Goal: Task Accomplishment & Management: Use online tool/utility

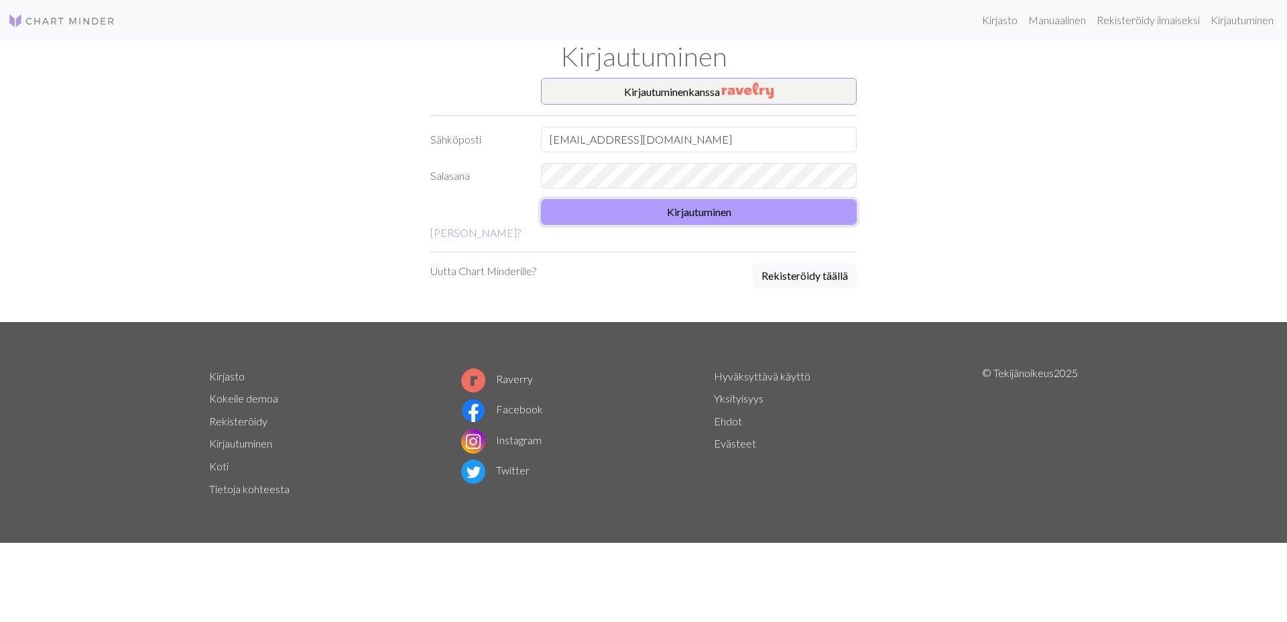
click at [702, 211] on button "Kirjautuminen" at bounding box center [699, 211] width 316 height 25
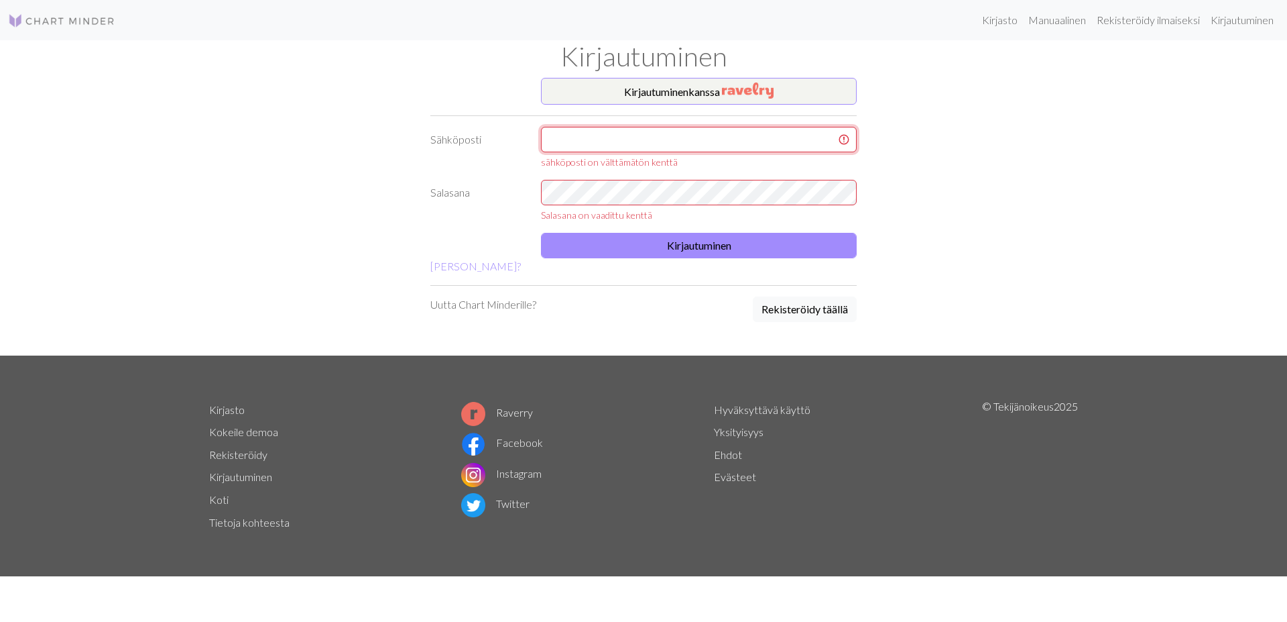
click at [622, 143] on input "text" at bounding box center [699, 139] width 316 height 25
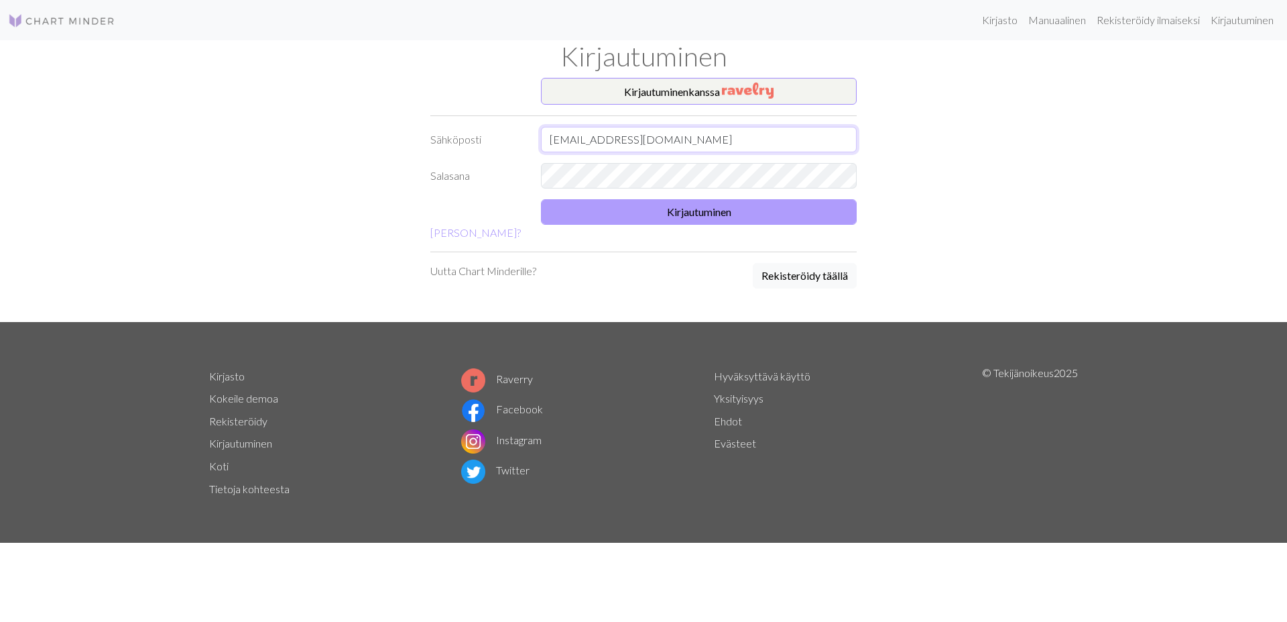
type input "[EMAIL_ADDRESS][DOMAIN_NAME]"
click at [664, 212] on button "Kirjautuminen" at bounding box center [699, 211] width 316 height 25
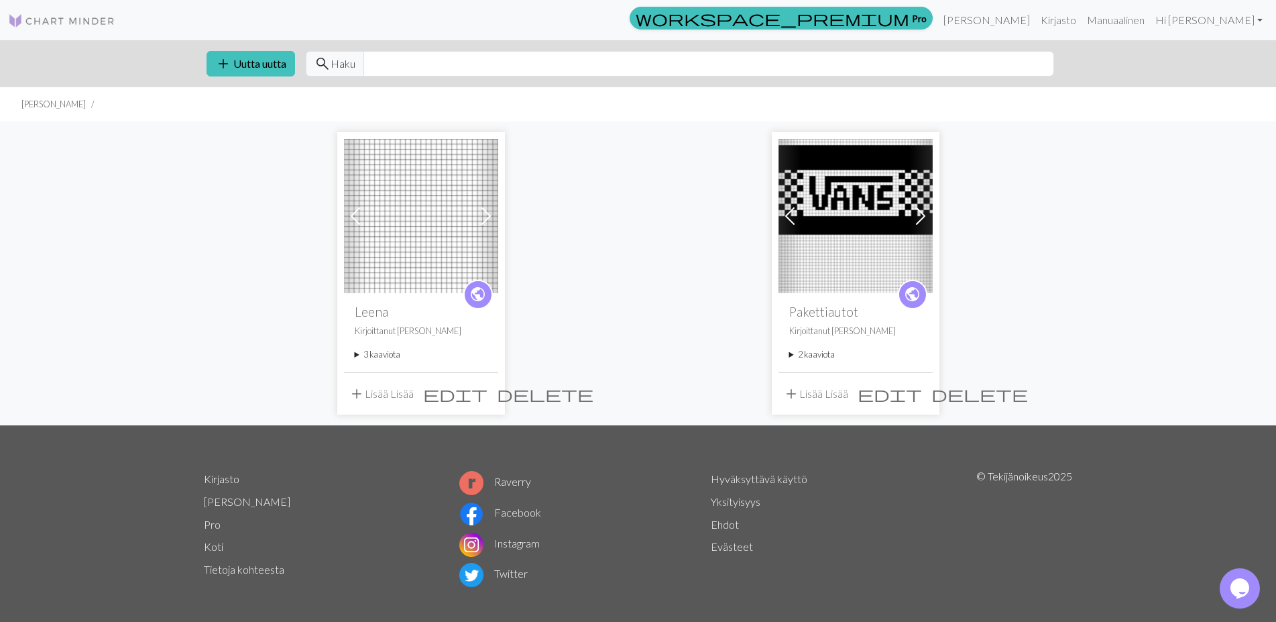
click at [371, 388] on button "add Lisää Lisää" at bounding box center [381, 393] width 74 height 25
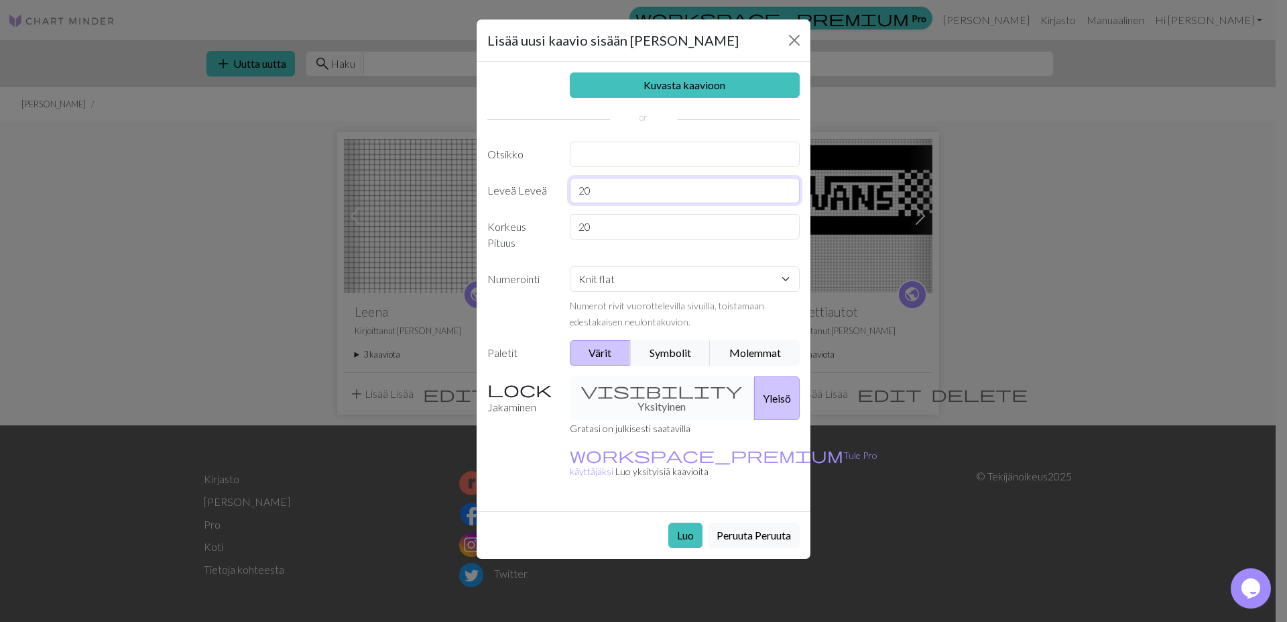
click at [602, 190] on input "20" at bounding box center [685, 190] width 231 height 25
type input "2"
type input "52"
click at [597, 226] on input "20" at bounding box center [685, 226] width 231 height 25
type input "2"
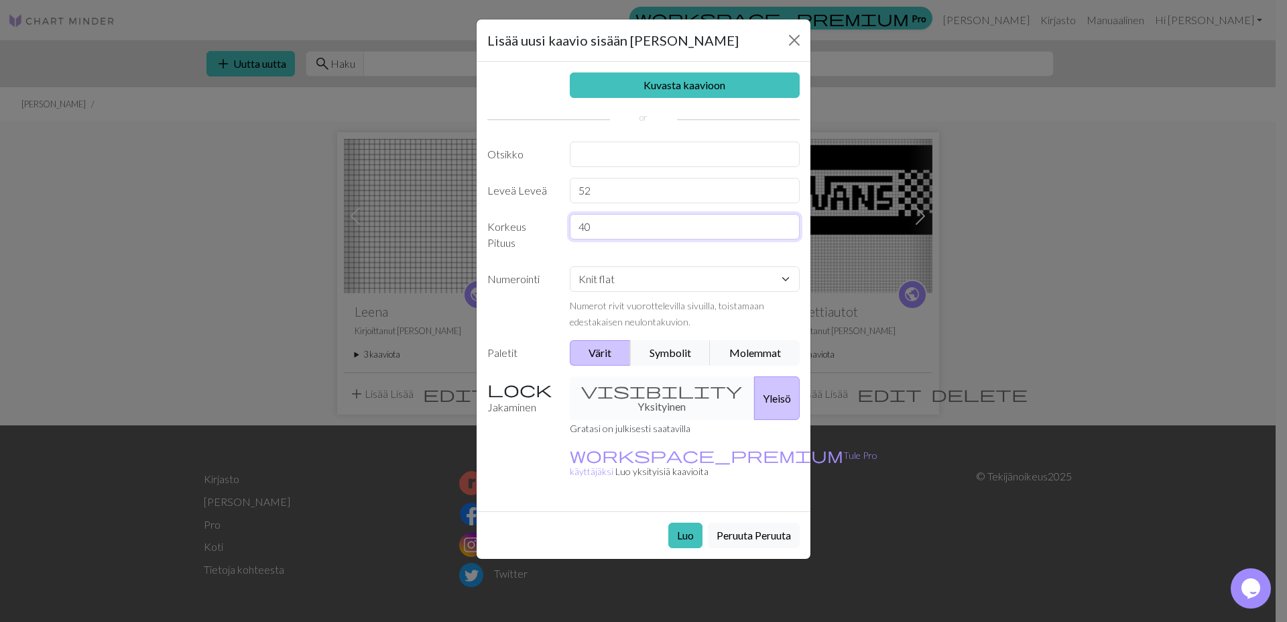
type input "40"
click at [570, 266] on select "Knit flat Knit in the round Lace knitting Cross stitch" at bounding box center [685, 278] width 231 height 25
select select "round"
click option "Knit in the round" at bounding box center [0, 0] width 0 height 0
click at [632, 392] on div "visibility Yksityinen Yleisö" at bounding box center [685, 398] width 247 height 44
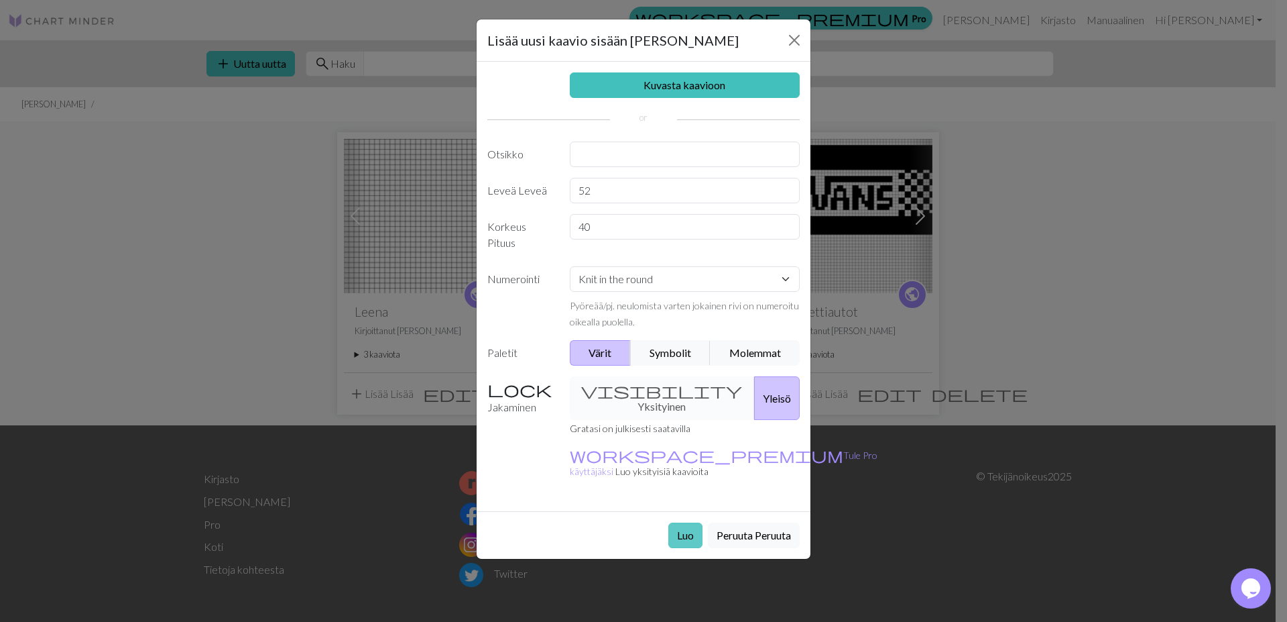
click at [685, 522] on button "Luo" at bounding box center [686, 534] width 34 height 25
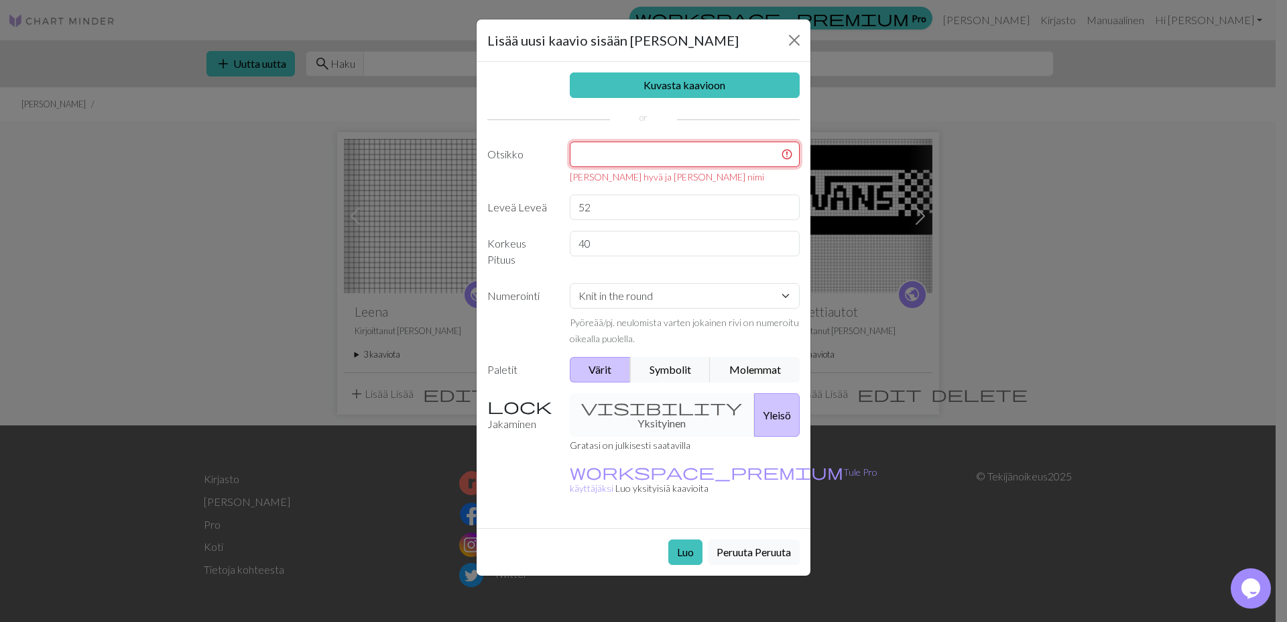
click at [601, 159] on input "text" at bounding box center [685, 153] width 231 height 25
click at [638, 151] on input "text" at bounding box center [685, 153] width 231 height 25
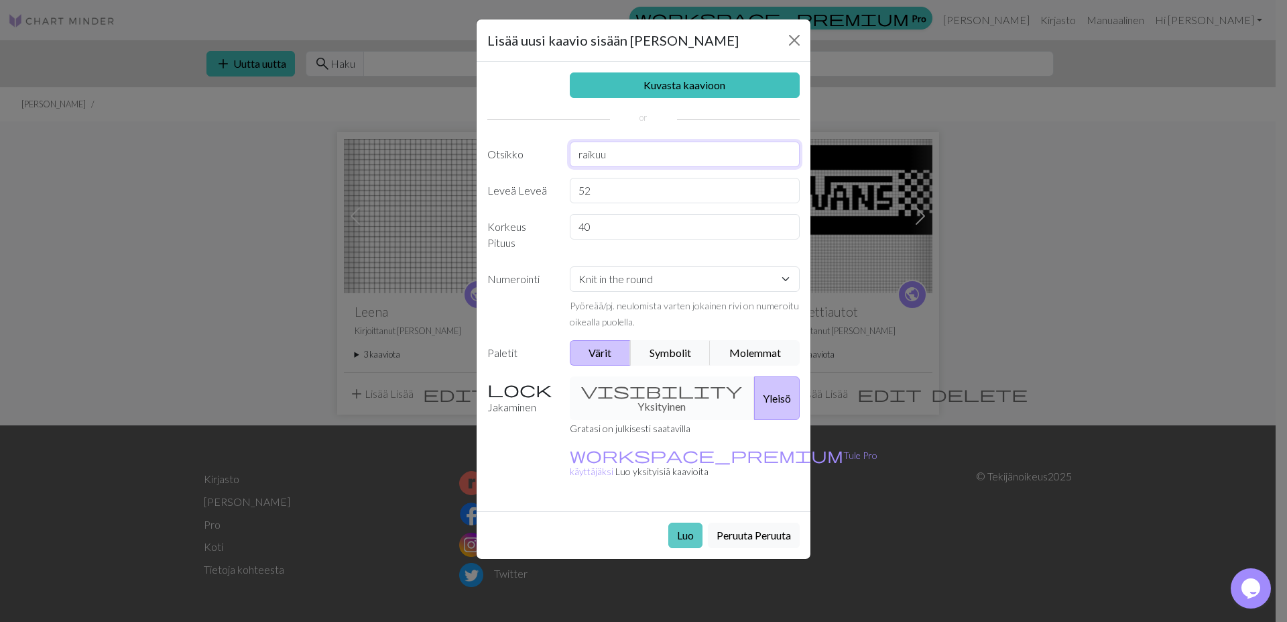
type input "raikuu"
click at [676, 522] on button "Luo" at bounding box center [686, 534] width 34 height 25
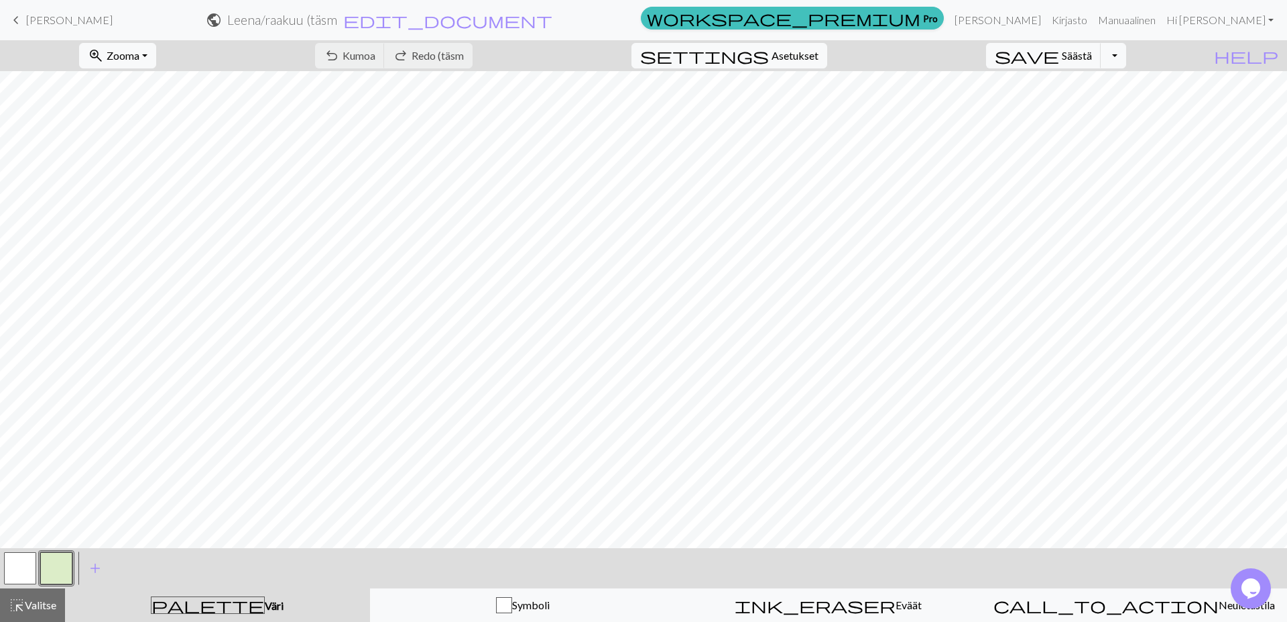
click at [203, 604] on span "palette" at bounding box center [208, 604] width 113 height 19
click at [32, 597] on div "highlight_alt Valitse Valitse" at bounding box center [33, 605] width 48 height 16
click at [95, 564] on span "add" at bounding box center [95, 568] width 16 height 19
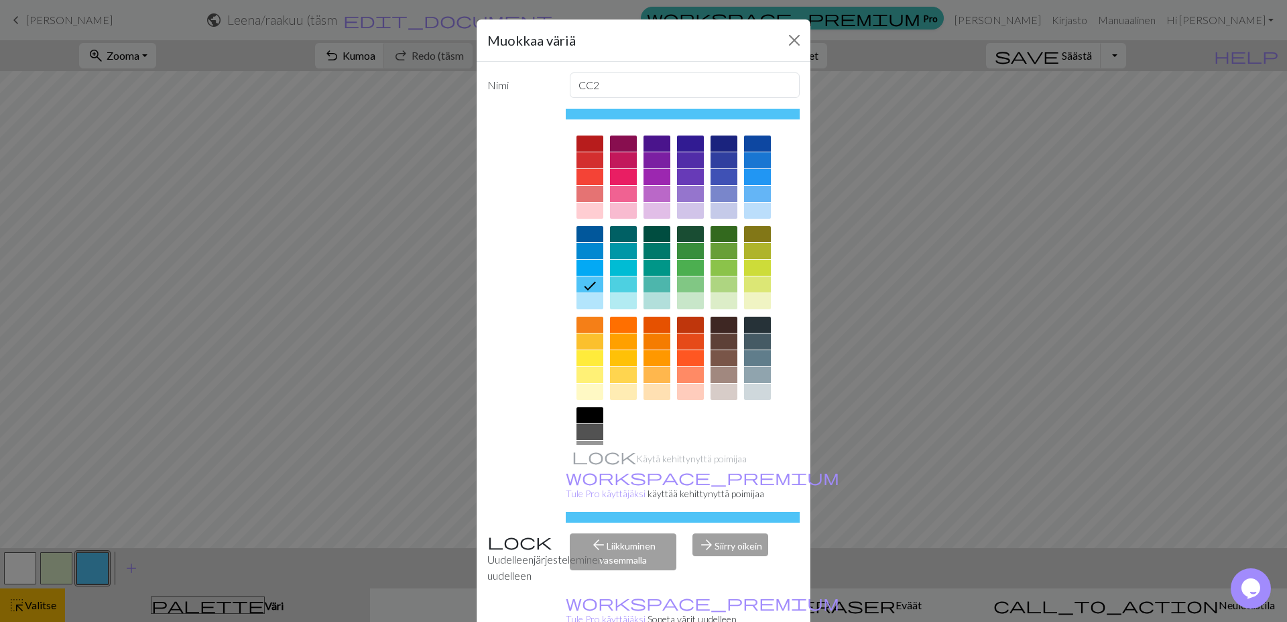
click at [593, 415] on div at bounding box center [590, 415] width 27 height 16
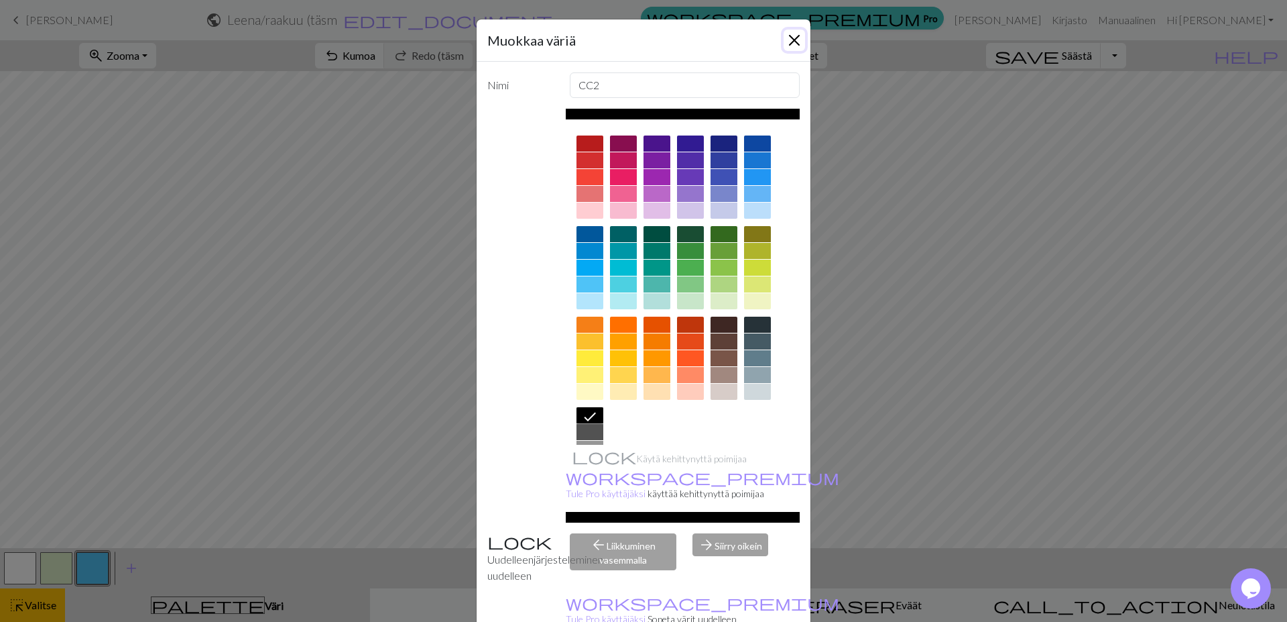
click at [787, 34] on button "Lähellä" at bounding box center [794, 40] width 21 height 21
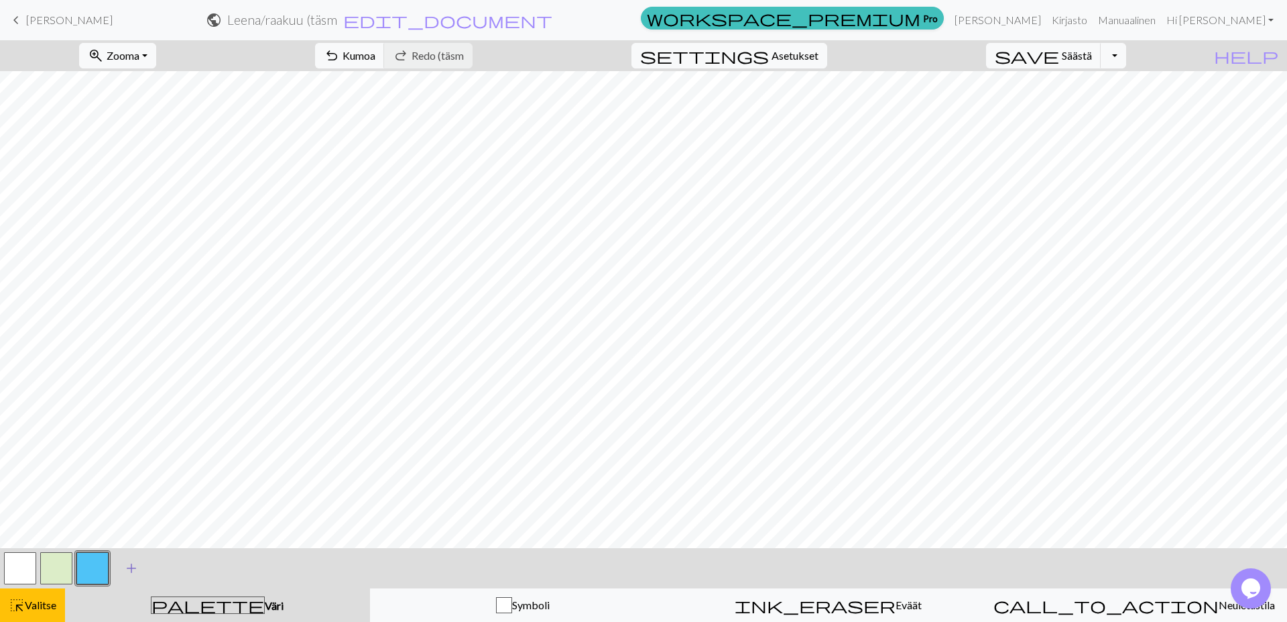
click at [126, 567] on span "add" at bounding box center [131, 568] width 16 height 19
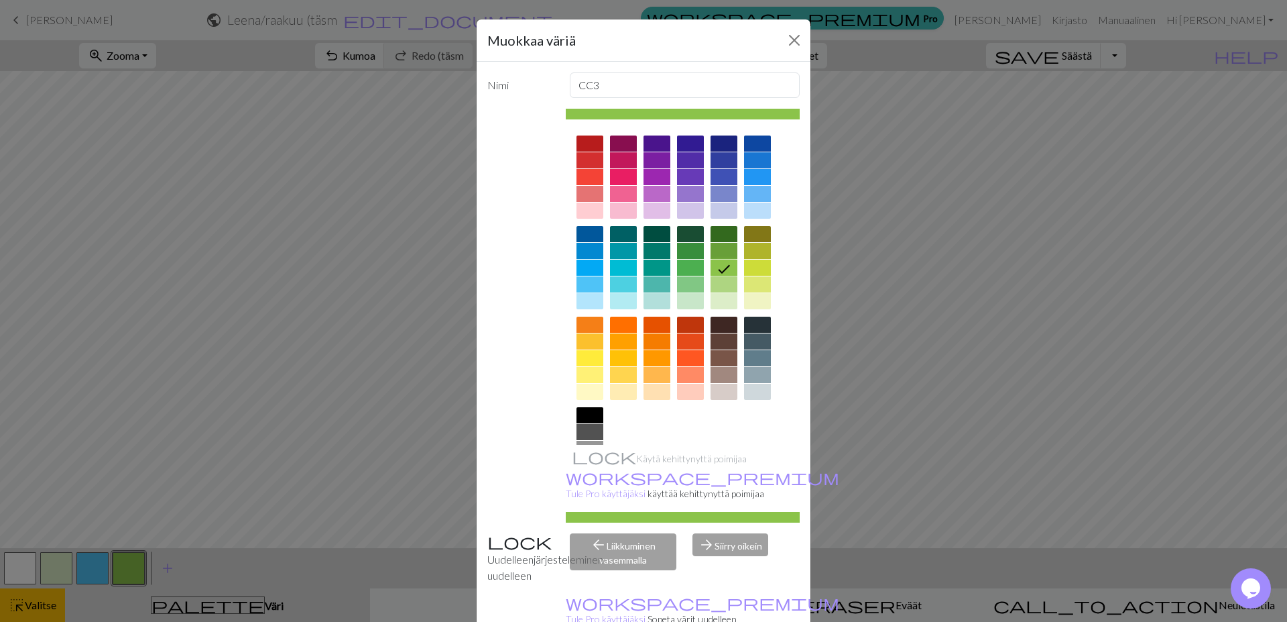
click at [716, 263] on icon at bounding box center [724, 269] width 16 height 16
click at [747, 317] on div at bounding box center [757, 325] width 27 height 16
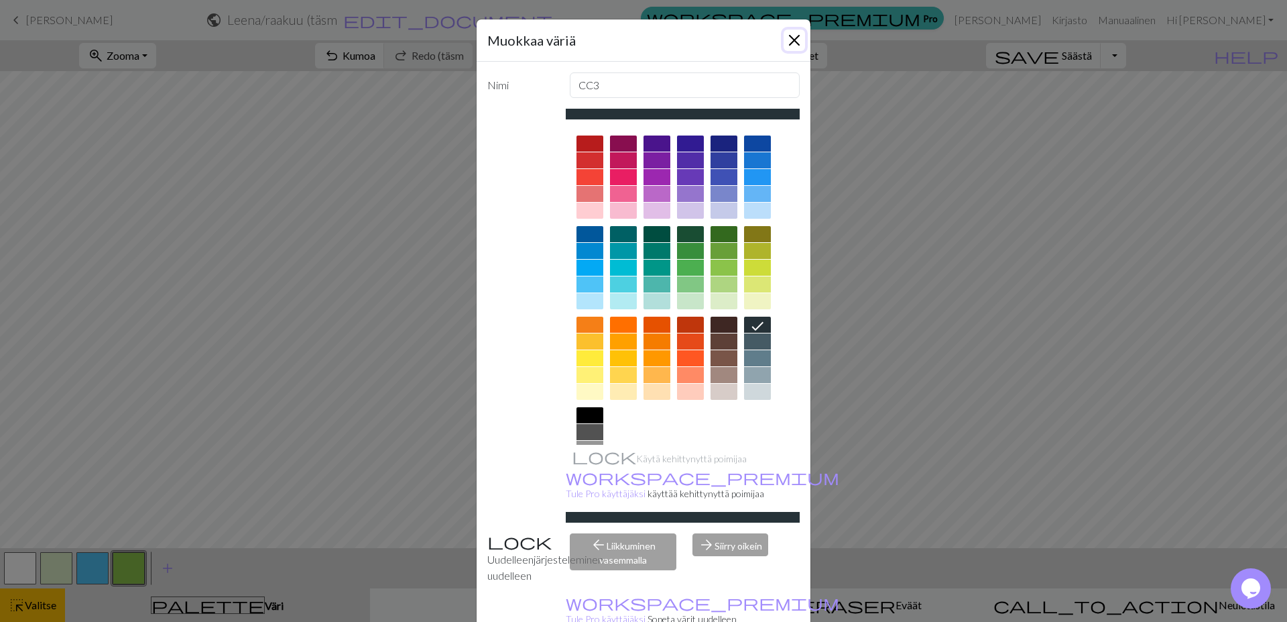
click at [787, 46] on button "Lähellä" at bounding box center [794, 40] width 21 height 21
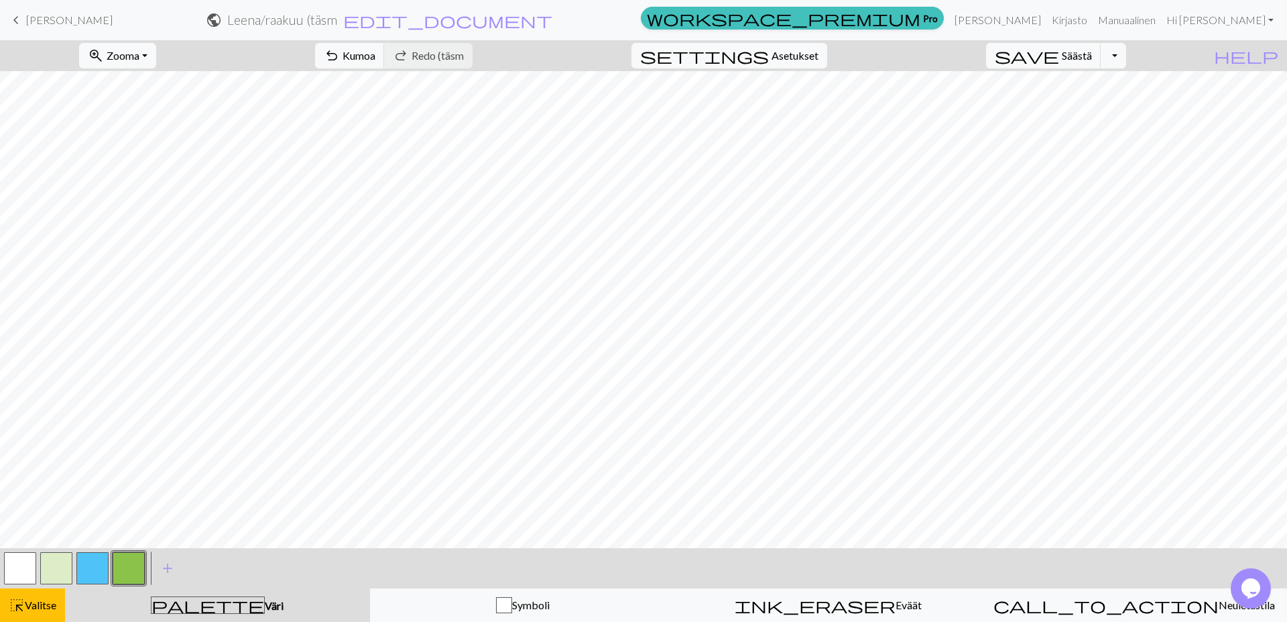
click at [207, 599] on span "palette" at bounding box center [208, 604] width 113 height 19
click at [116, 564] on button "button" at bounding box center [129, 568] width 32 height 32
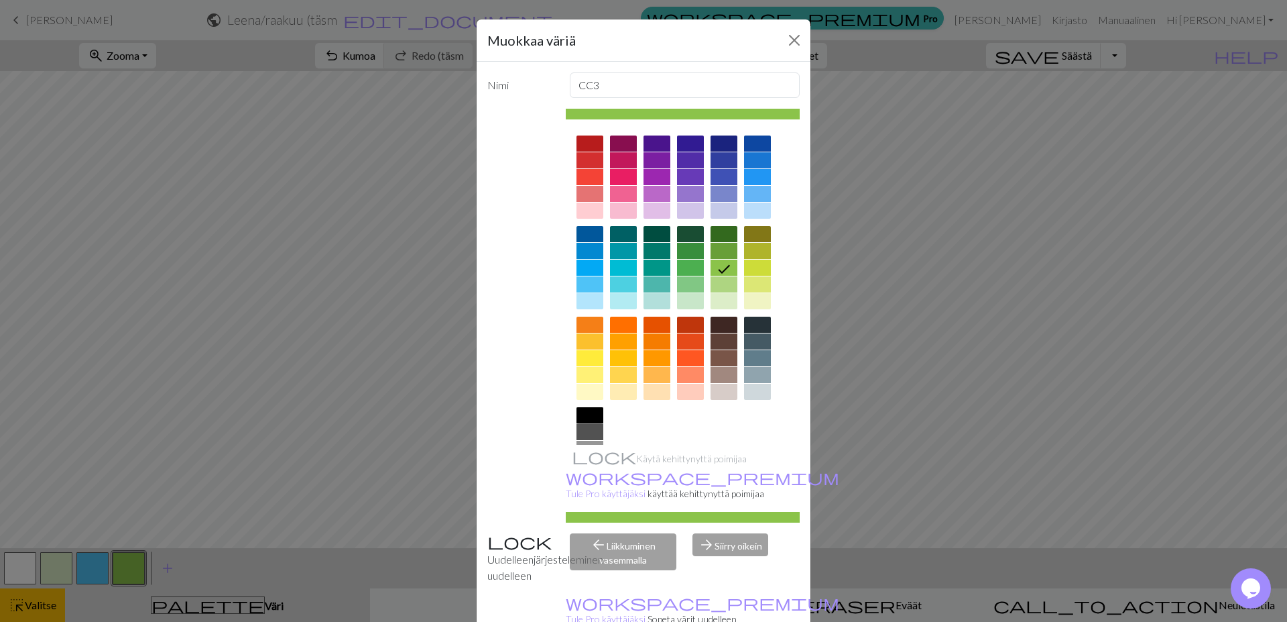
click at [591, 417] on div at bounding box center [590, 415] width 27 height 16
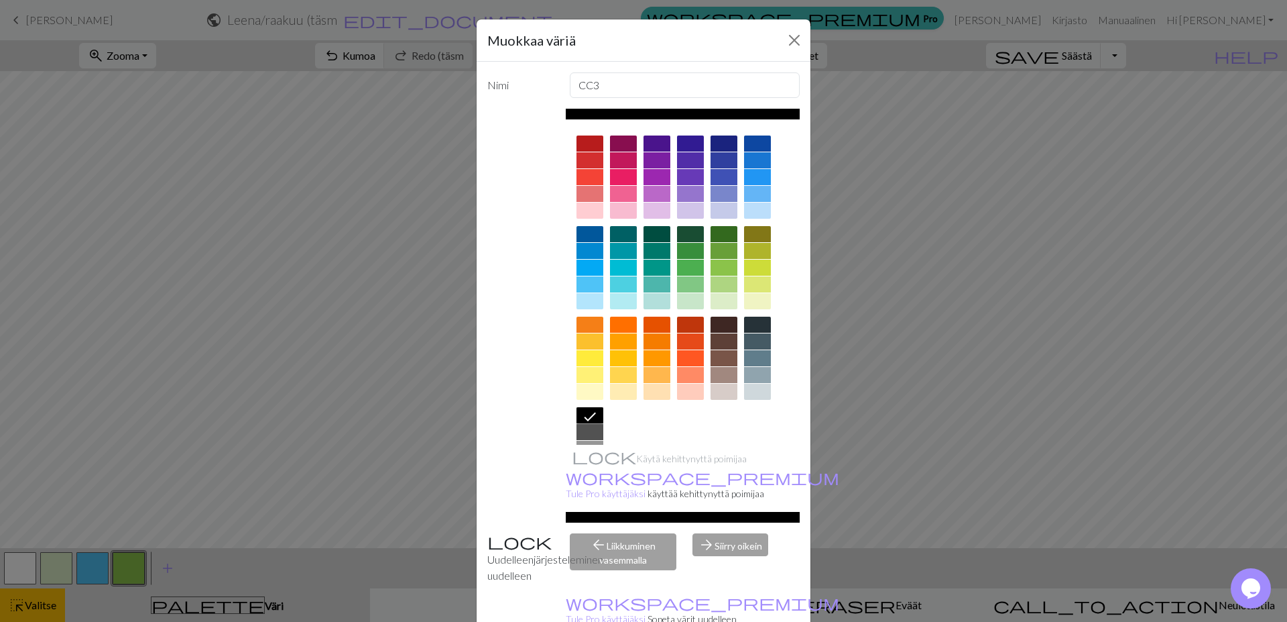
click at [591, 417] on icon at bounding box center [590, 416] width 16 height 16
click at [746, 325] on div at bounding box center [757, 325] width 27 height 16
click at [636, 89] on input "CC3" at bounding box center [685, 84] width 231 height 25
click at [794, 38] on button "Lähellä" at bounding box center [794, 40] width 21 height 21
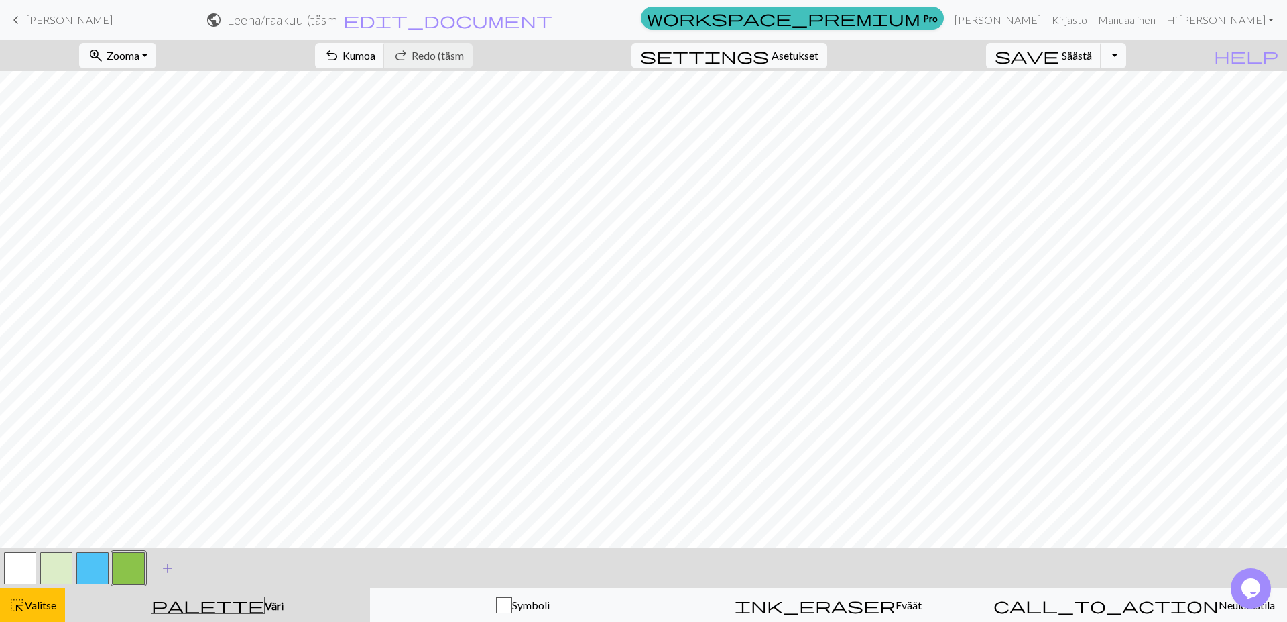
click at [168, 565] on span "add" at bounding box center [168, 568] width 16 height 19
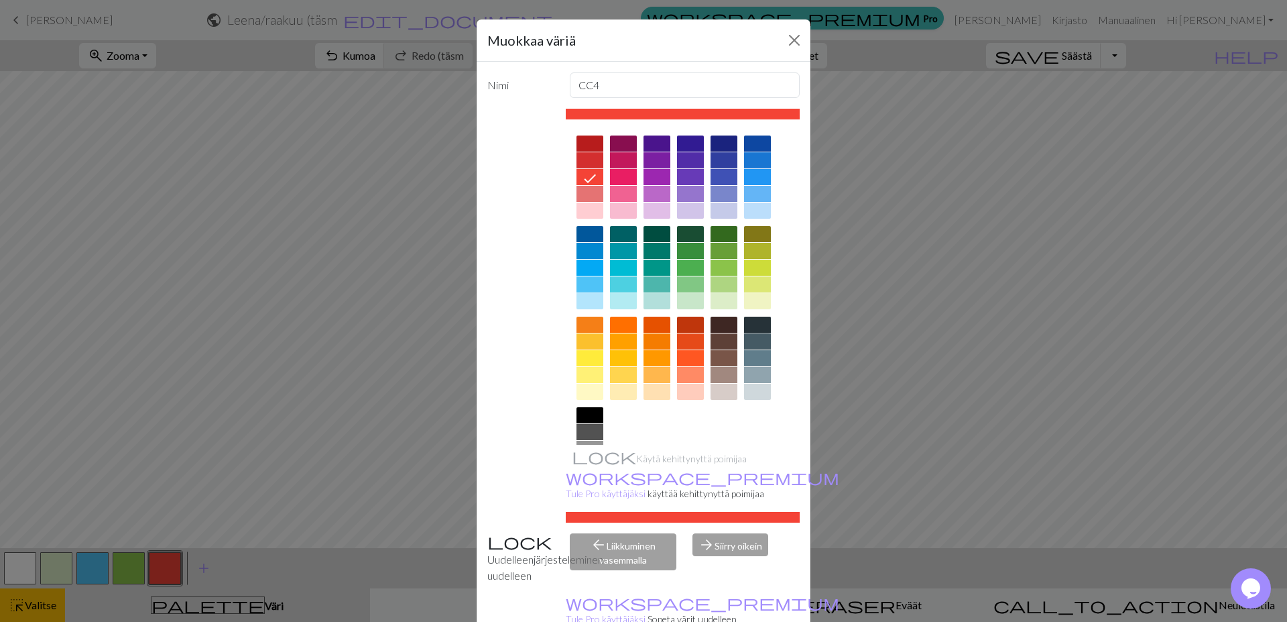
click at [749, 327] on div at bounding box center [757, 325] width 27 height 16
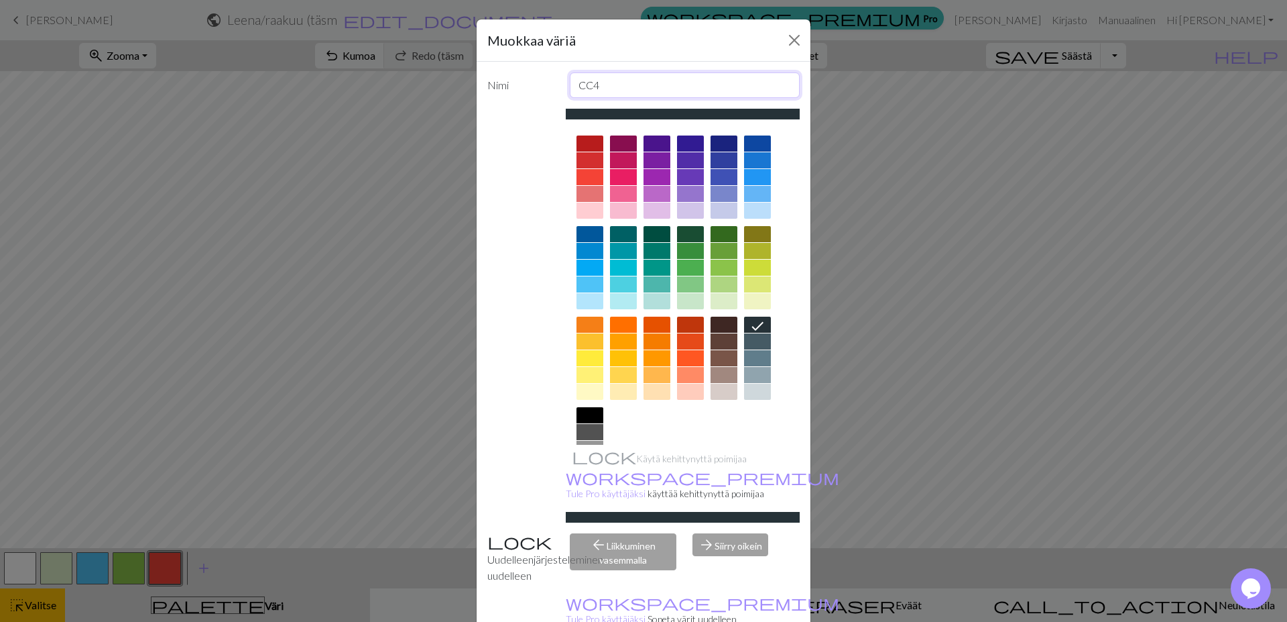
click at [641, 90] on input "CC4" at bounding box center [685, 84] width 231 height 25
click at [795, 41] on button "Lähellä" at bounding box center [794, 40] width 21 height 21
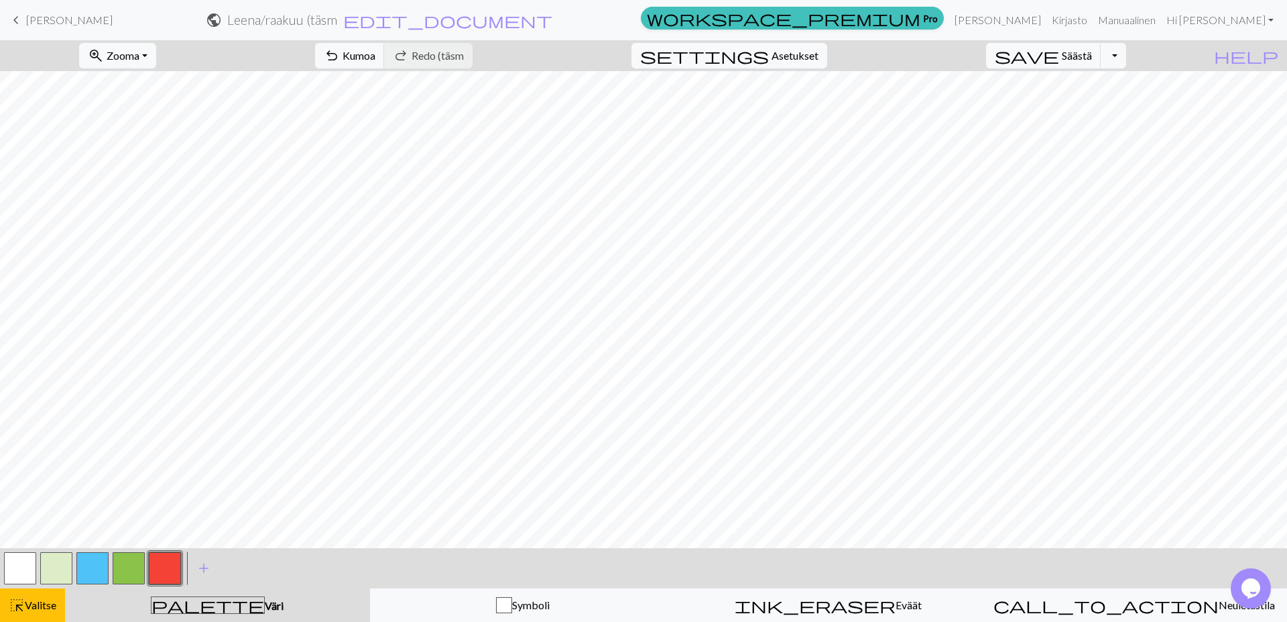
click at [170, 563] on button "button" at bounding box center [165, 568] width 32 height 32
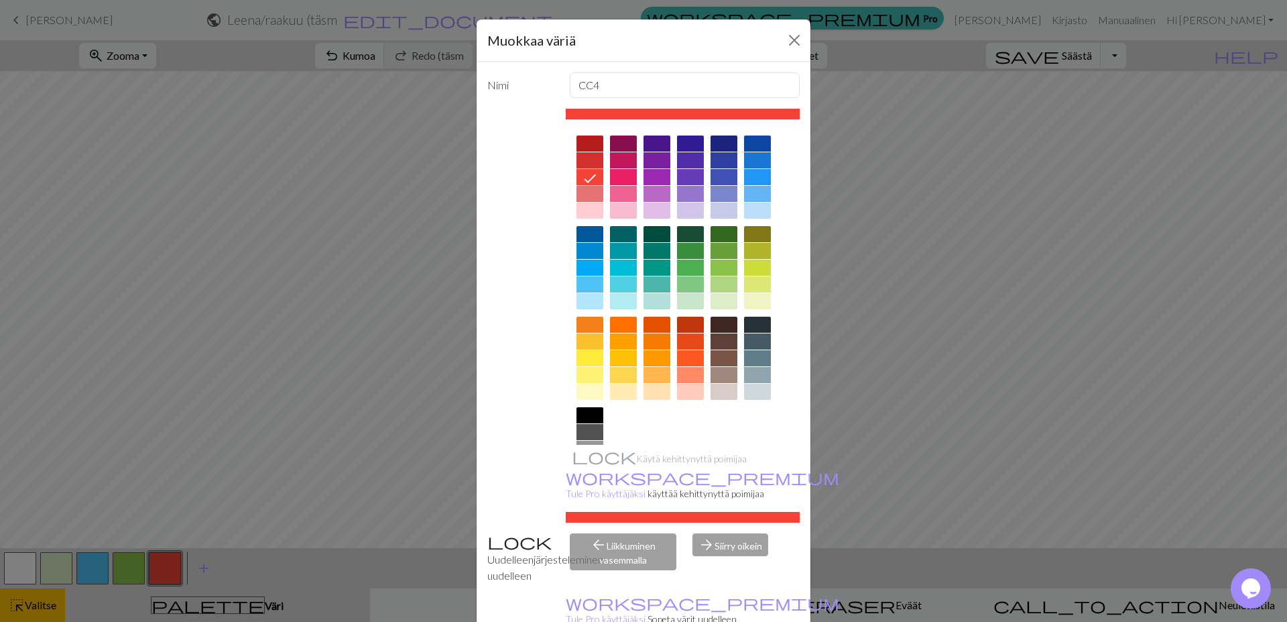
click at [584, 178] on icon at bounding box center [590, 178] width 16 height 16
click at [718, 327] on div at bounding box center [724, 325] width 27 height 16
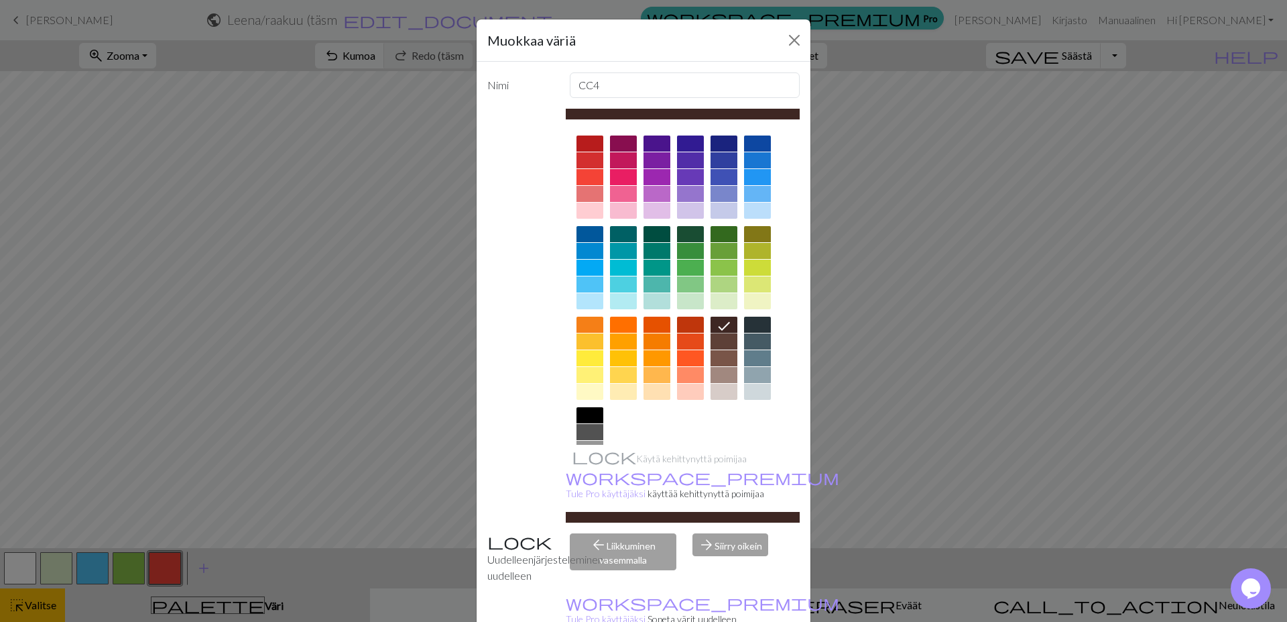
click at [716, 326] on icon at bounding box center [724, 326] width 16 height 16
click at [716, 319] on icon at bounding box center [724, 326] width 16 height 16
click at [608, 91] on input "CC4" at bounding box center [685, 84] width 231 height 25
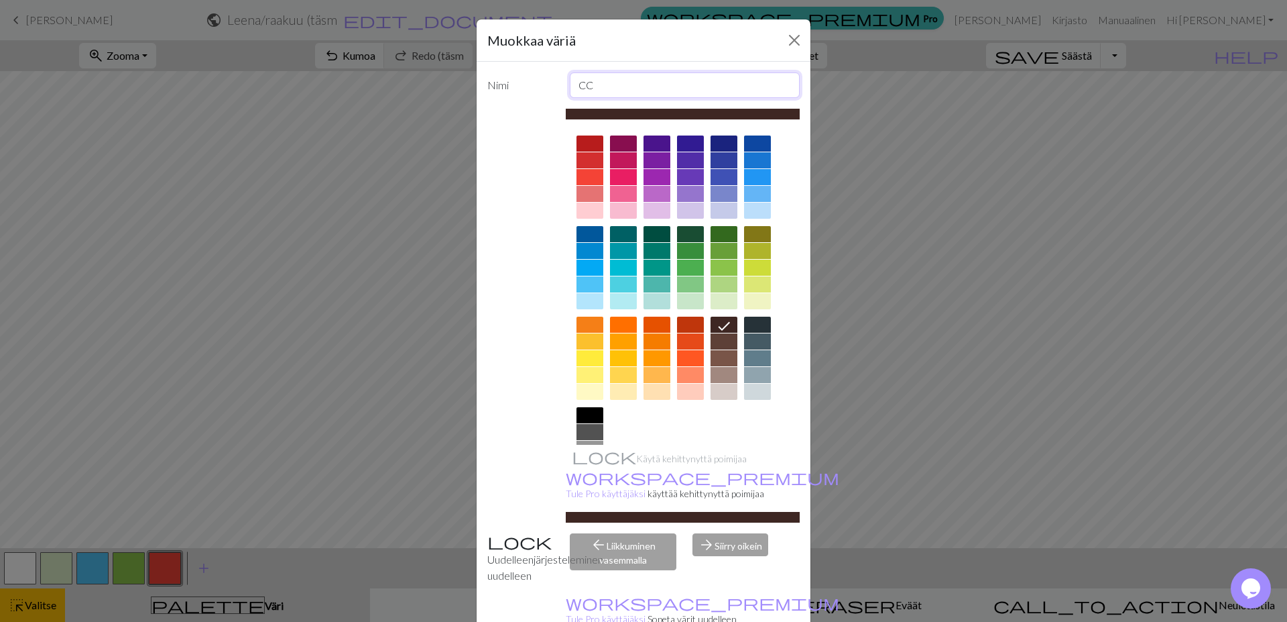
type input "C"
click at [719, 323] on icon at bounding box center [724, 326] width 16 height 16
click at [580, 414] on div at bounding box center [590, 415] width 27 height 16
click at [582, 414] on icon at bounding box center [590, 416] width 16 height 16
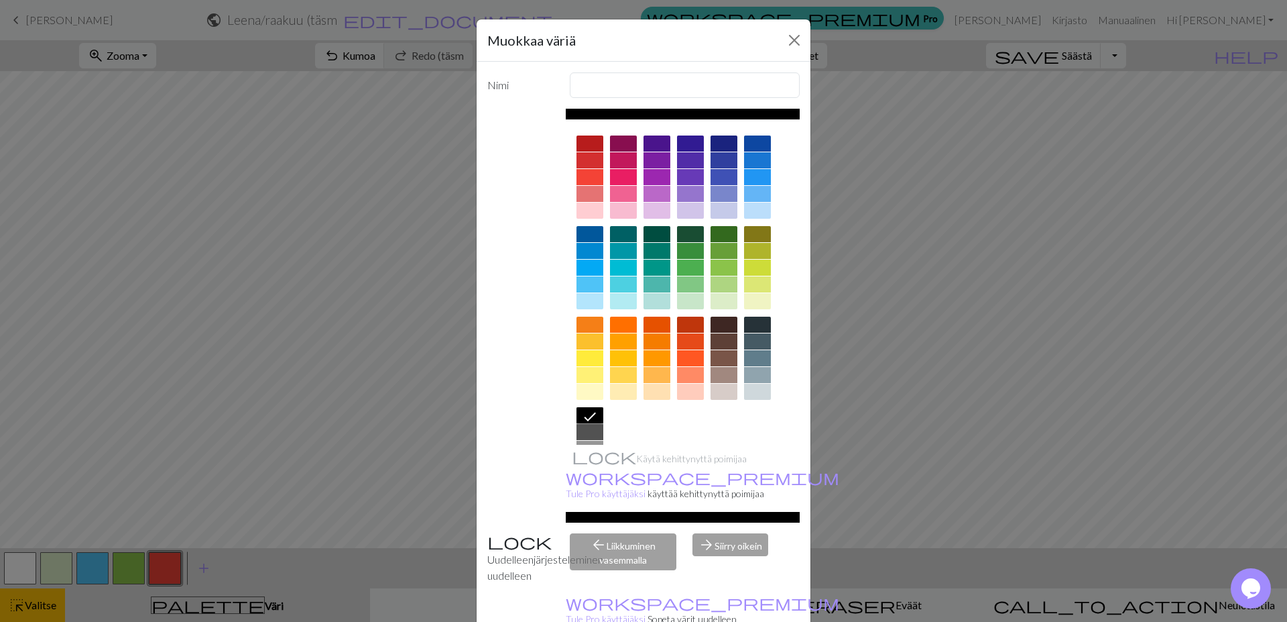
click at [642, 460] on div "Käytä kehittynyttä poimijaa workspace_premium Tule Pro käyttäjäksi käyttää kehi…" at bounding box center [683, 316] width 235 height 414
click at [732, 533] on div "arrow_forward Siirry oikein" at bounding box center [746, 558] width 123 height 50
click at [787, 36] on button "Lähellä" at bounding box center [794, 40] width 21 height 21
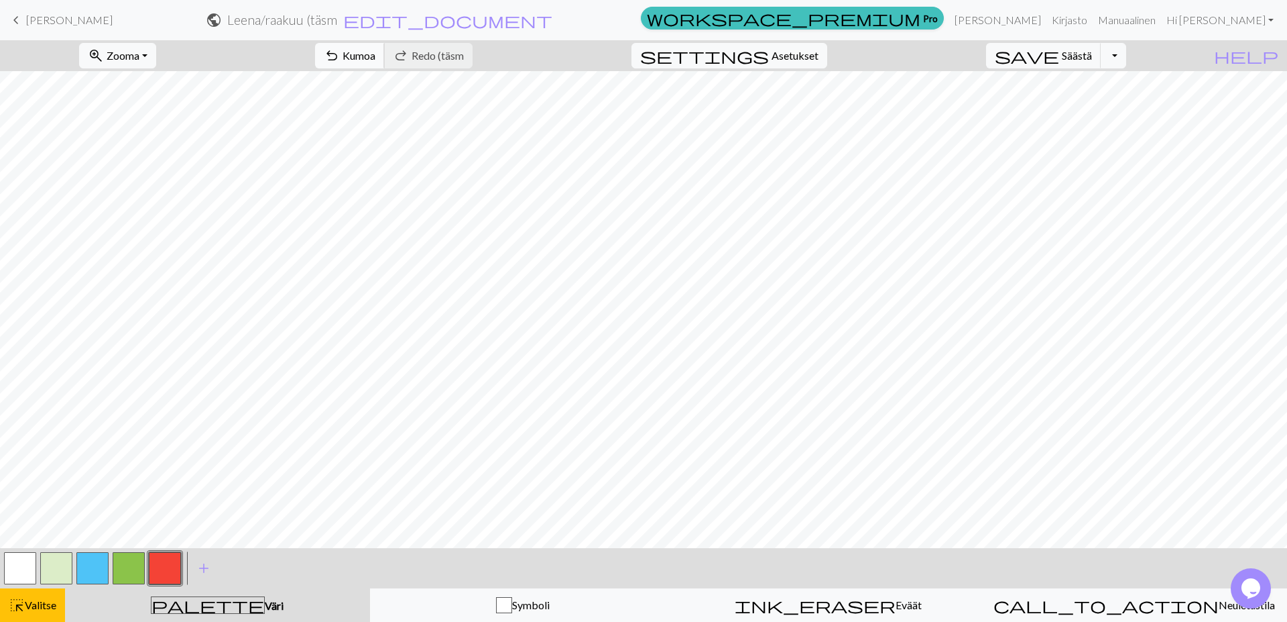
click at [376, 54] on span "Kumoa" at bounding box center [359, 55] width 33 height 13
click at [376, 51] on span "Kumoa" at bounding box center [359, 55] width 33 height 13
click at [15, 602] on span "highlight_alt" at bounding box center [17, 604] width 16 height 19
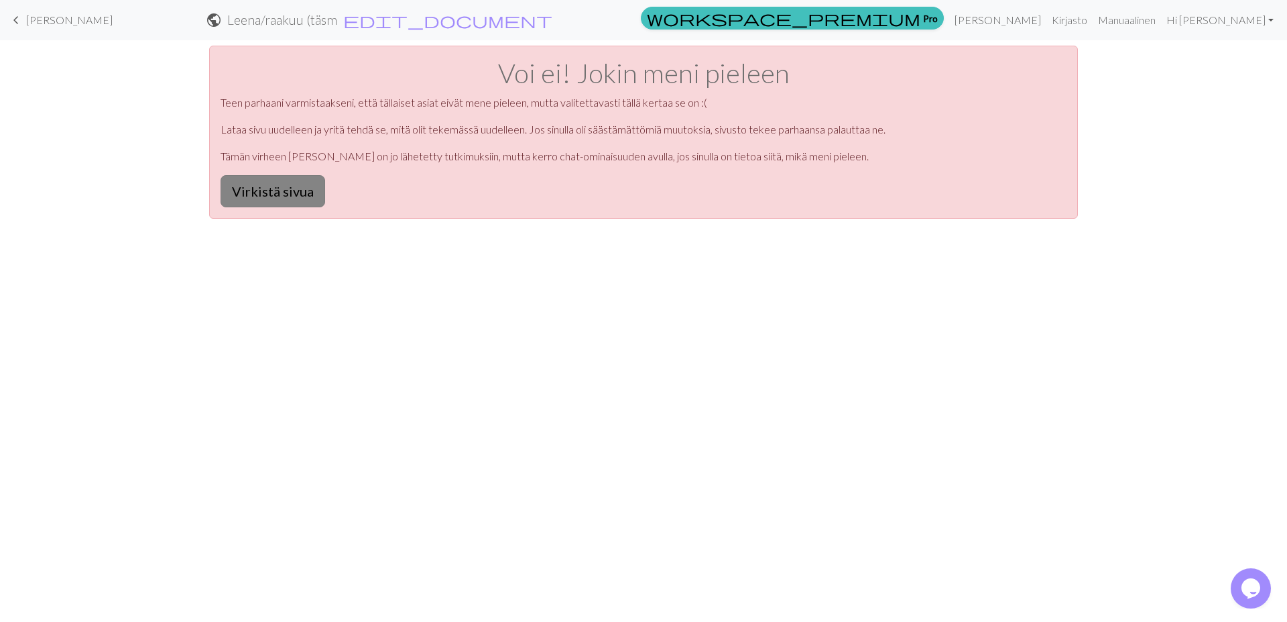
click at [296, 189] on button "Virkistä sivua" at bounding box center [273, 191] width 105 height 32
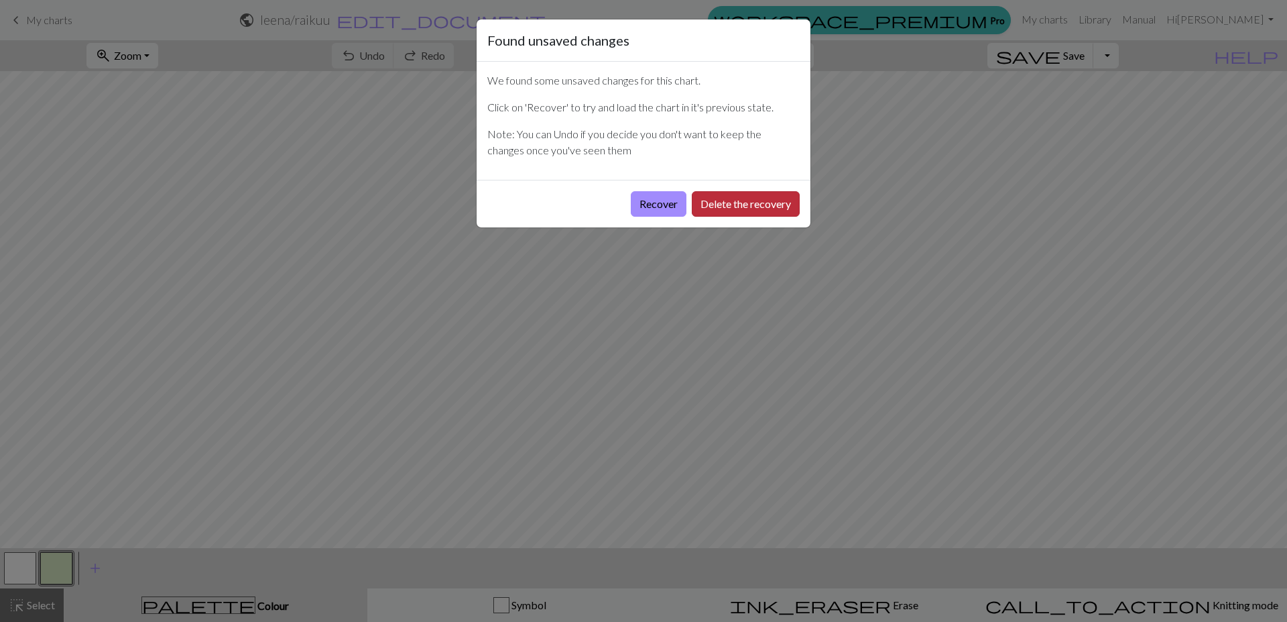
click at [761, 196] on button "Delete the recovery" at bounding box center [746, 203] width 108 height 25
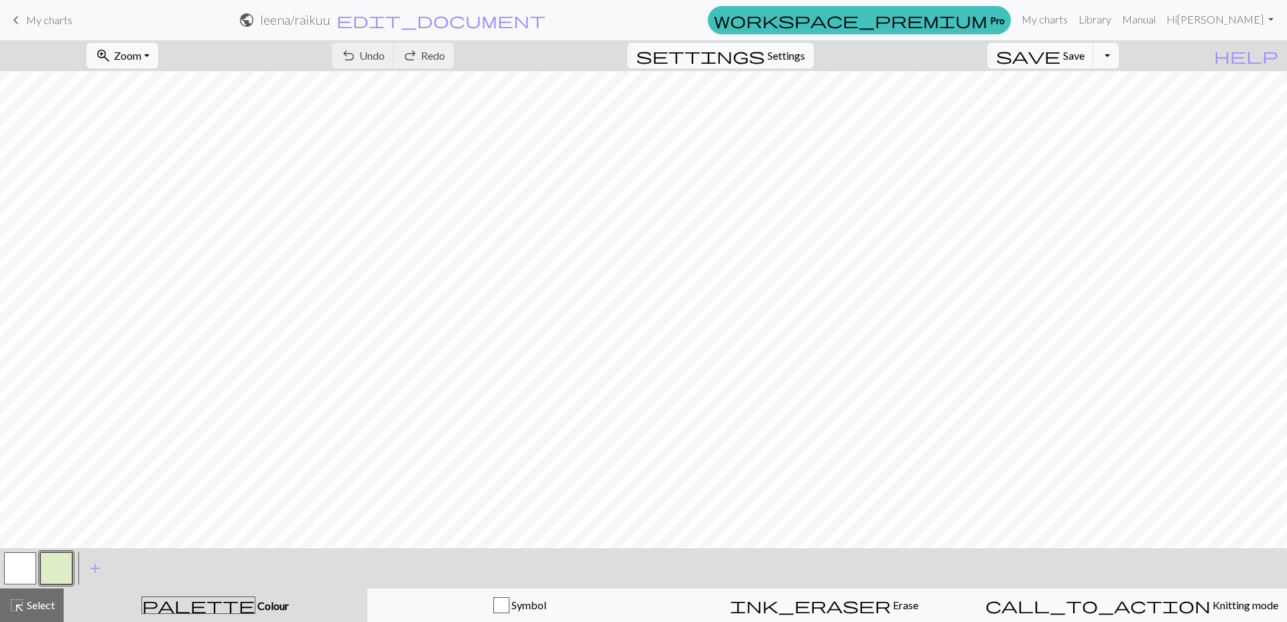
click at [197, 606] on span "palette" at bounding box center [198, 604] width 113 height 19
click at [93, 565] on span "add" at bounding box center [95, 568] width 16 height 19
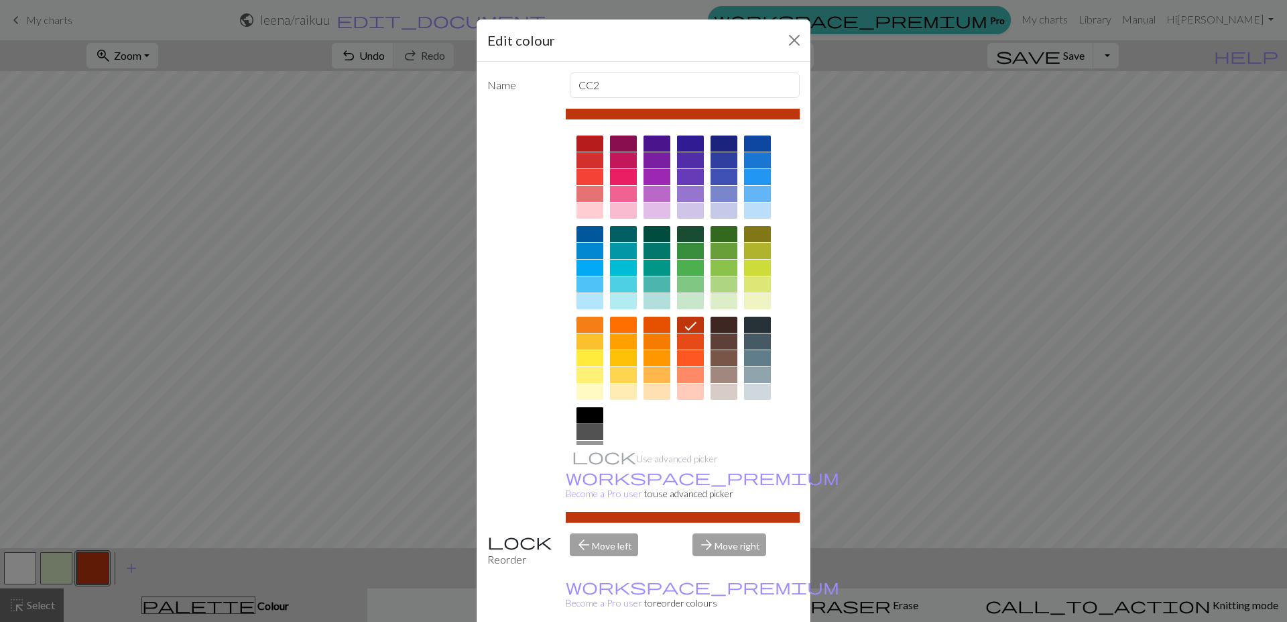
click at [577, 413] on div at bounding box center [590, 415] width 27 height 16
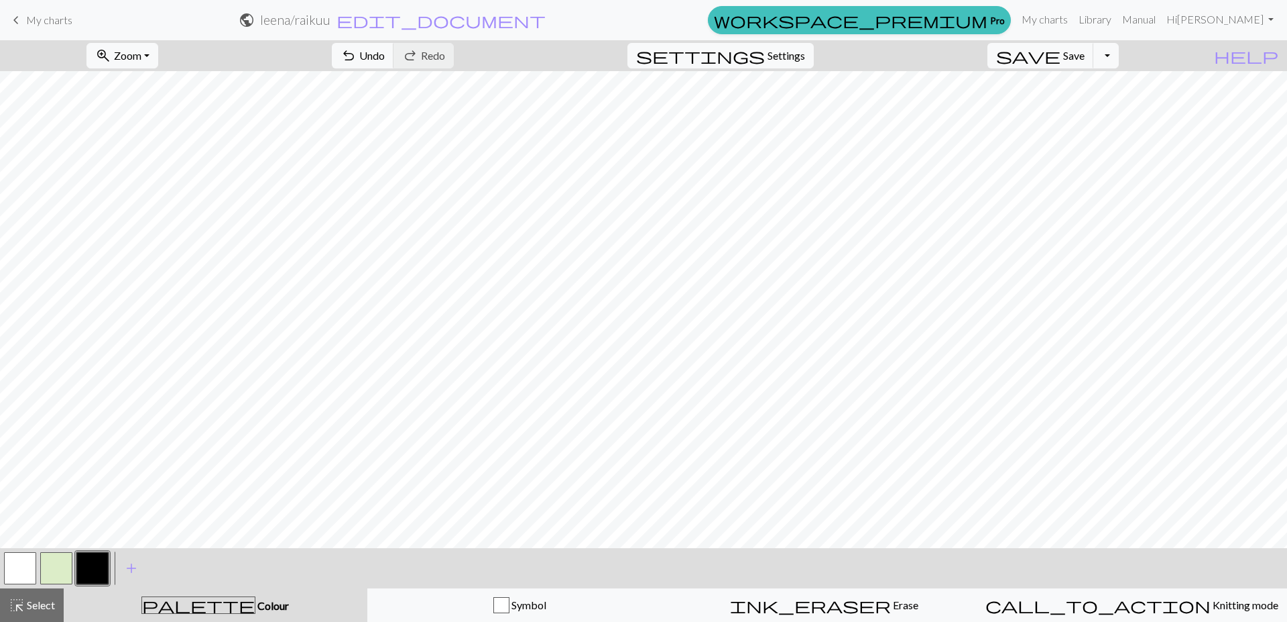
click at [85, 561] on button "button" at bounding box center [92, 568] width 32 height 32
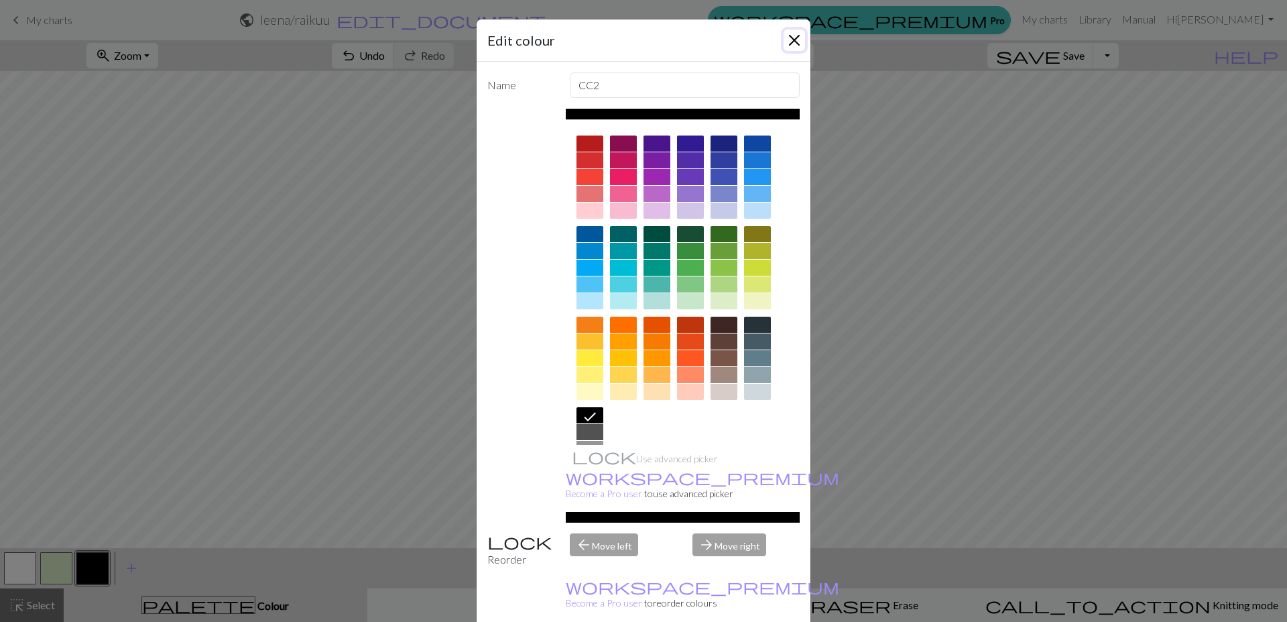
click at [796, 40] on button "Close" at bounding box center [794, 40] width 21 height 21
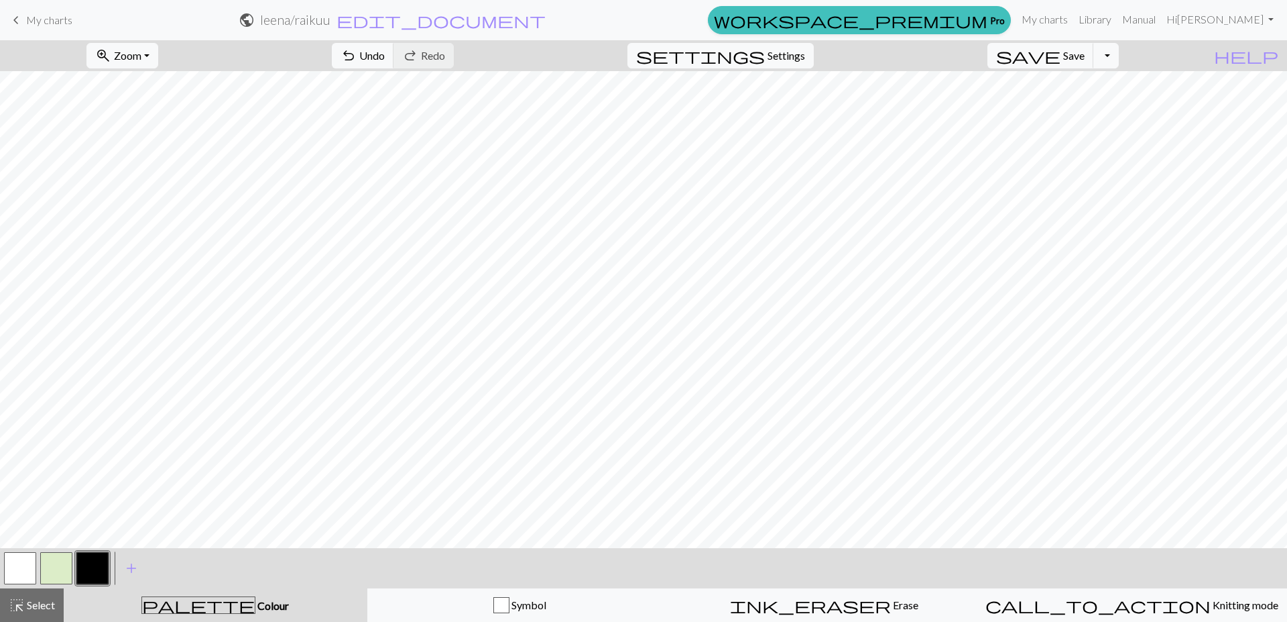
click at [22, 567] on button "button" at bounding box center [20, 568] width 32 height 32
drag, startPoint x: 101, startPoint y: 562, endPoint x: 119, endPoint y: 547, distance: 23.8
click at [101, 561] on button "button" at bounding box center [92, 568] width 32 height 32
click at [17, 561] on button "button" at bounding box center [20, 568] width 32 height 32
click at [99, 562] on button "button" at bounding box center [92, 568] width 32 height 32
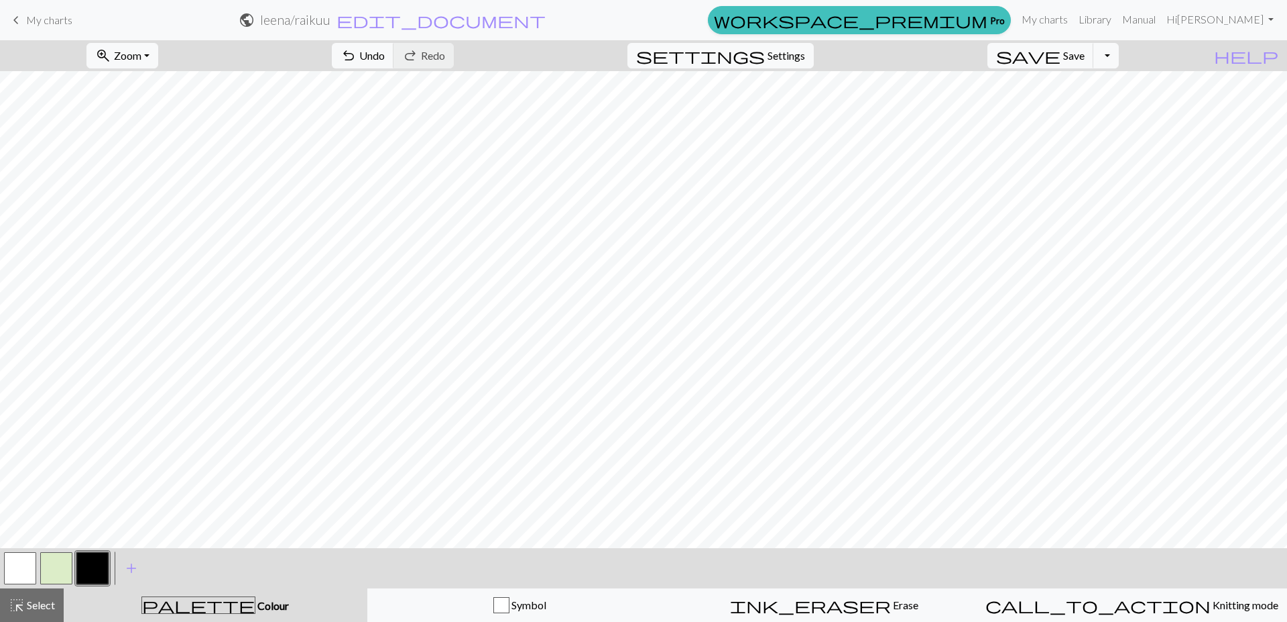
click at [27, 571] on button "button" at bounding box center [20, 568] width 32 height 32
drag, startPoint x: 93, startPoint y: 567, endPoint x: 128, endPoint y: 551, distance: 38.7
click at [93, 566] on button "button" at bounding box center [92, 568] width 32 height 32
click at [1119, 54] on button "Toggle Dropdown" at bounding box center [1106, 55] width 25 height 25
click at [1096, 84] on button "file_copy Save a copy" at bounding box center [1007, 84] width 221 height 21
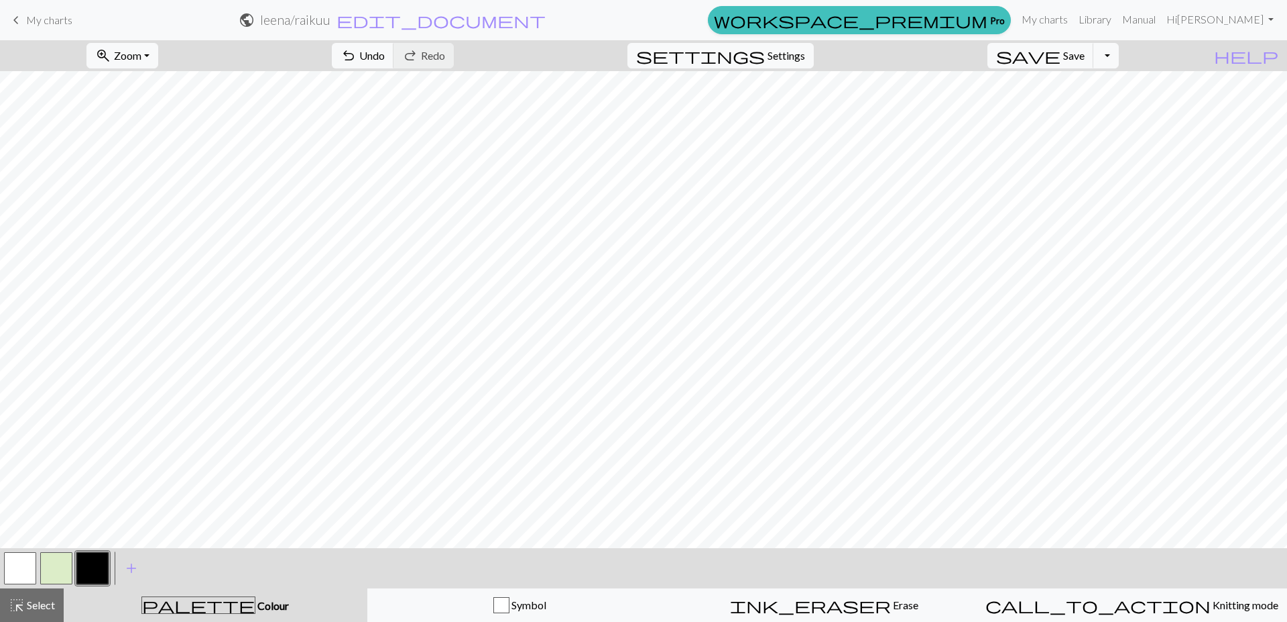
drag, startPoint x: 23, startPoint y: 556, endPoint x: 57, endPoint y: 536, distance: 38.8
click at [24, 557] on button "button" at bounding box center [20, 568] width 32 height 32
click at [99, 577] on button "button" at bounding box center [92, 568] width 32 height 32
drag, startPoint x: 13, startPoint y: 573, endPoint x: 63, endPoint y: 542, distance: 58.4
click at [13, 573] on button "button" at bounding box center [20, 568] width 32 height 32
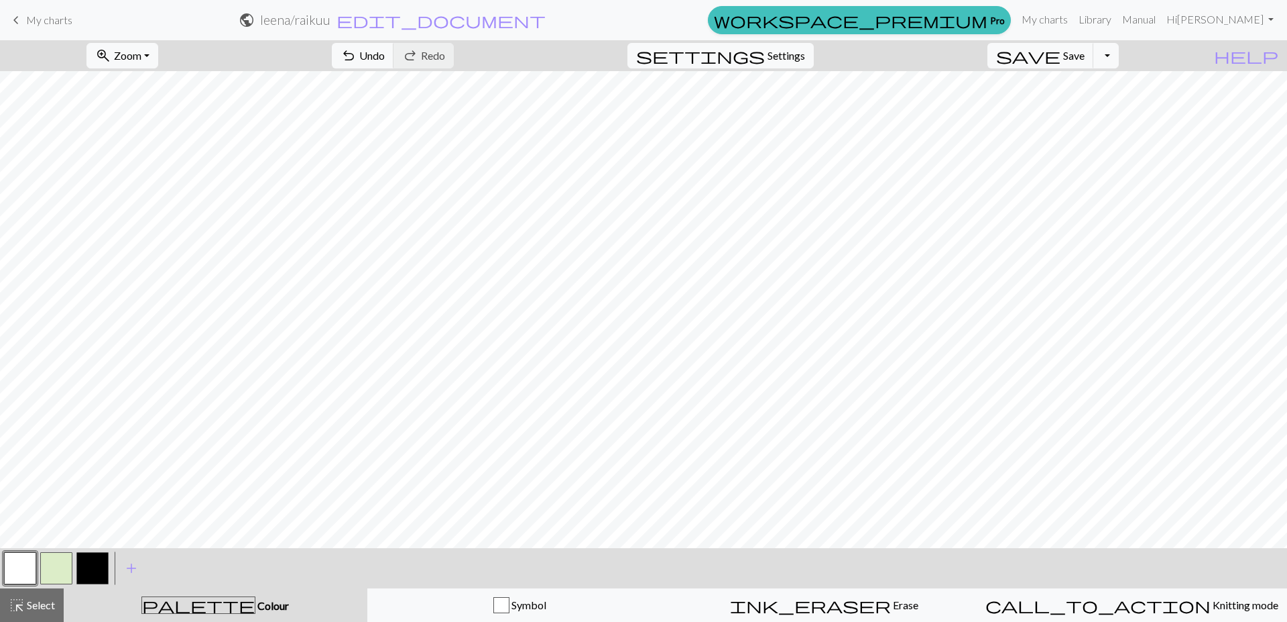
drag, startPoint x: 95, startPoint y: 568, endPoint x: 114, endPoint y: 544, distance: 30.6
click at [95, 565] on button "button" at bounding box center [92, 568] width 32 height 32
